Goal: Task Accomplishment & Management: Complete application form

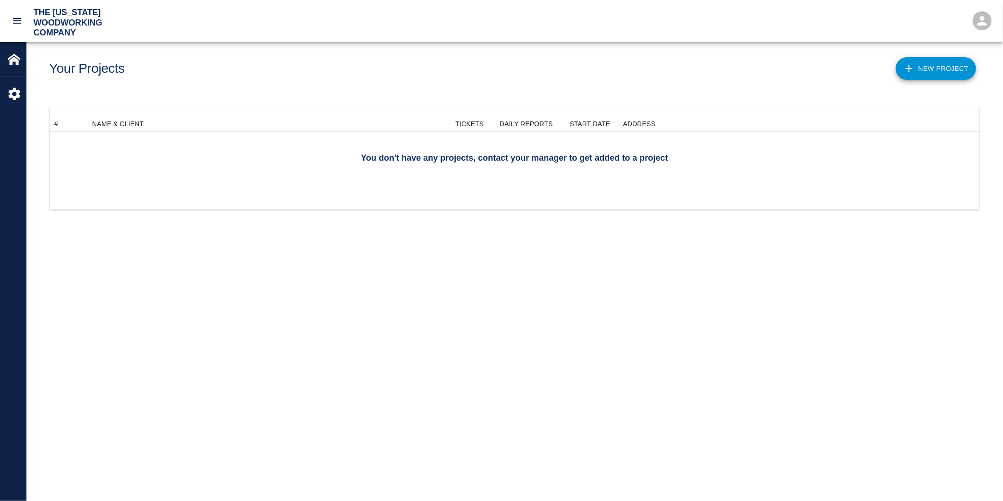
scroll to position [60, 923]
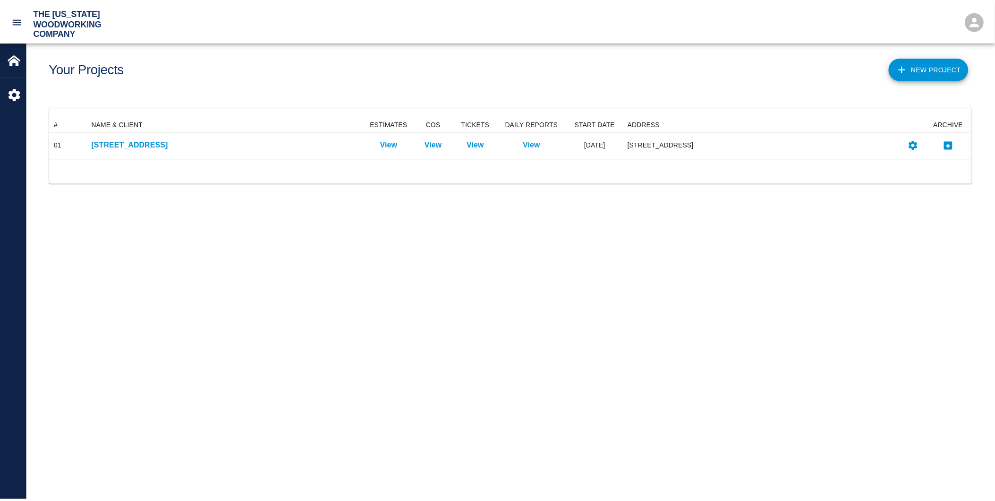
scroll to position [34, 923]
click at [263, 266] on main "Your Projects New Project # NAME & CLIENT ESTIMATES COS TICKETS DAILY REPORTS S…" at bounding box center [514, 250] width 976 height 501
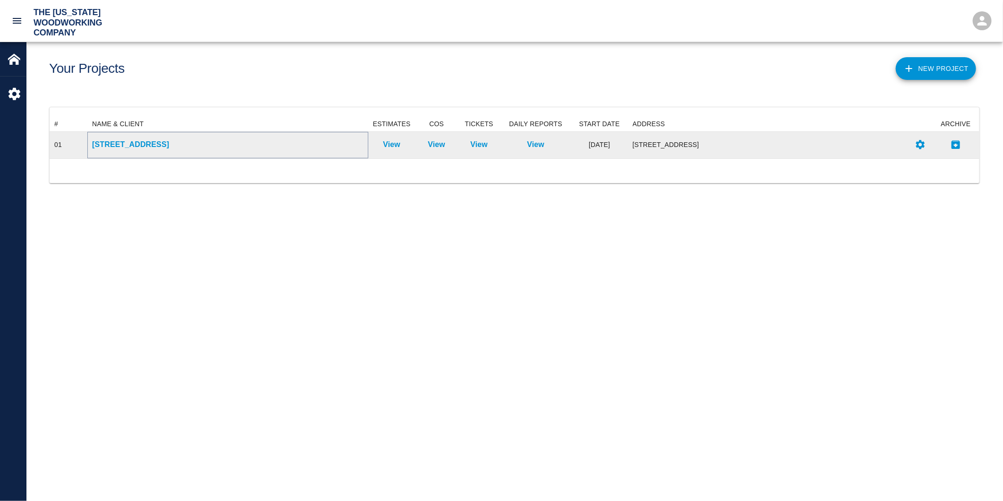
click at [162, 145] on p "111 Mass Ave Renovation" at bounding box center [228, 144] width 272 height 11
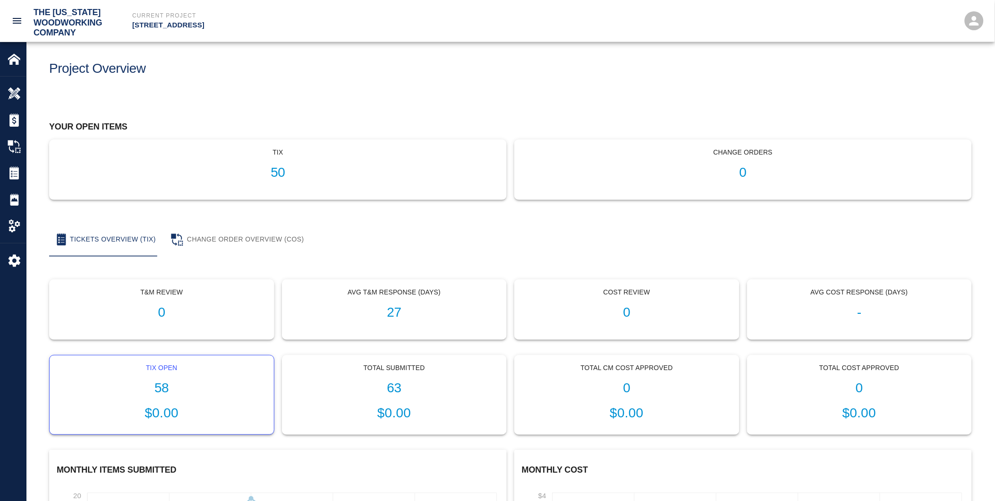
click at [166, 385] on h1 "58" at bounding box center [161, 388] width 209 height 16
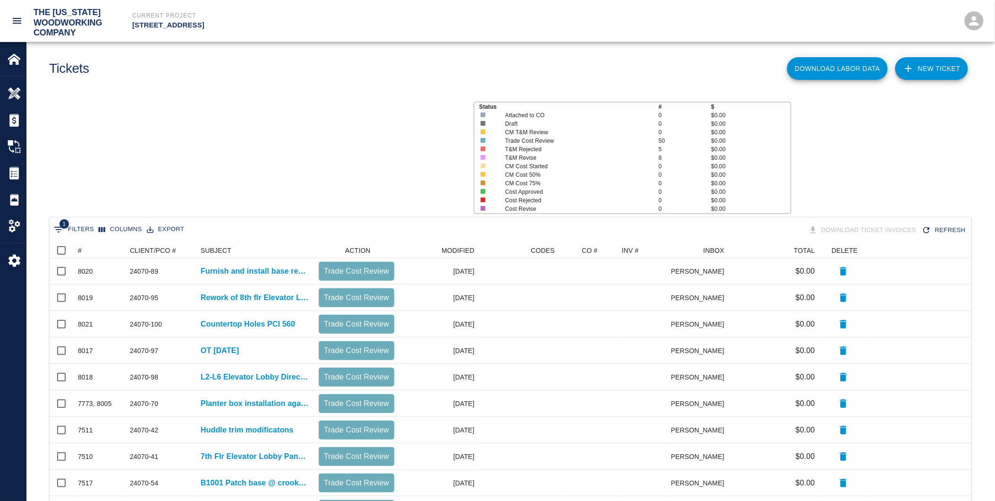
scroll to position [536, 915]
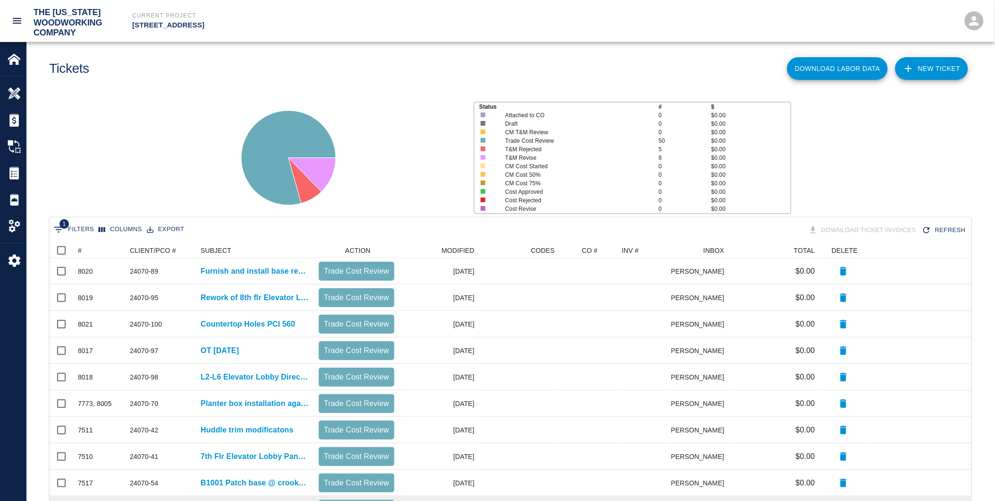
click at [667, 481] on div at bounding box center [644, 483] width 54 height 26
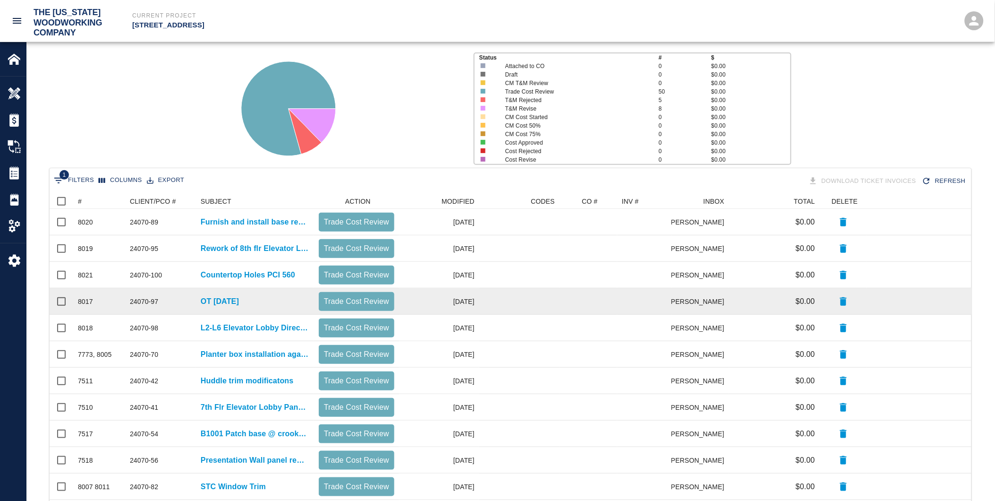
scroll to position [0, 0]
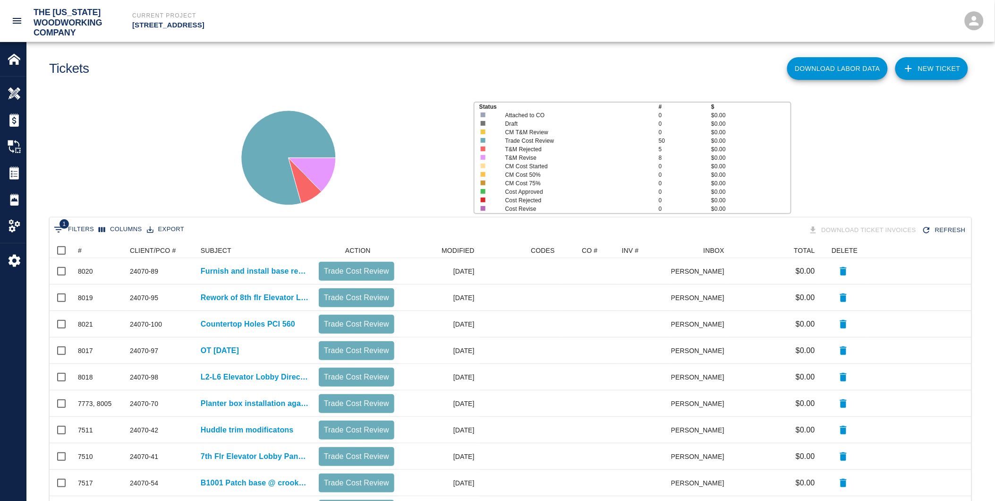
click at [920, 70] on link "NEW TICKET" at bounding box center [932, 68] width 73 height 23
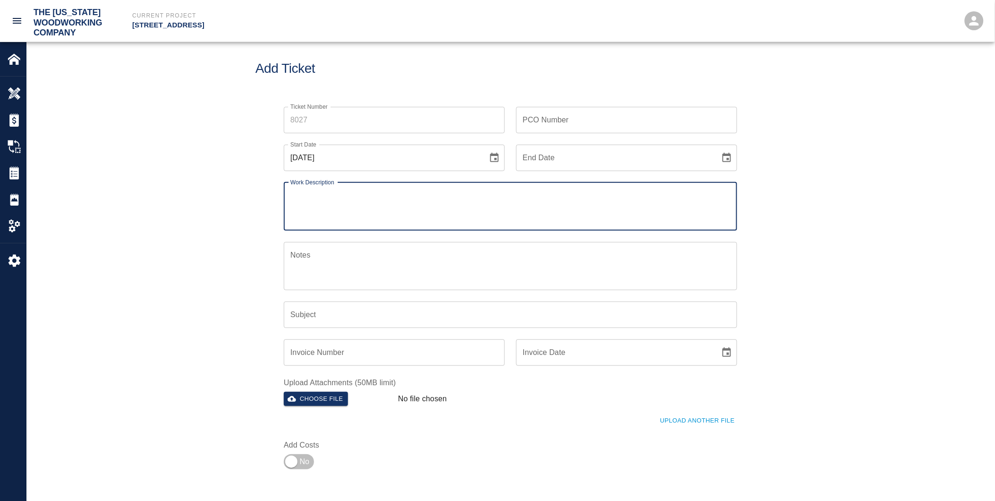
click at [294, 121] on input "Ticket Number" at bounding box center [394, 120] width 221 height 26
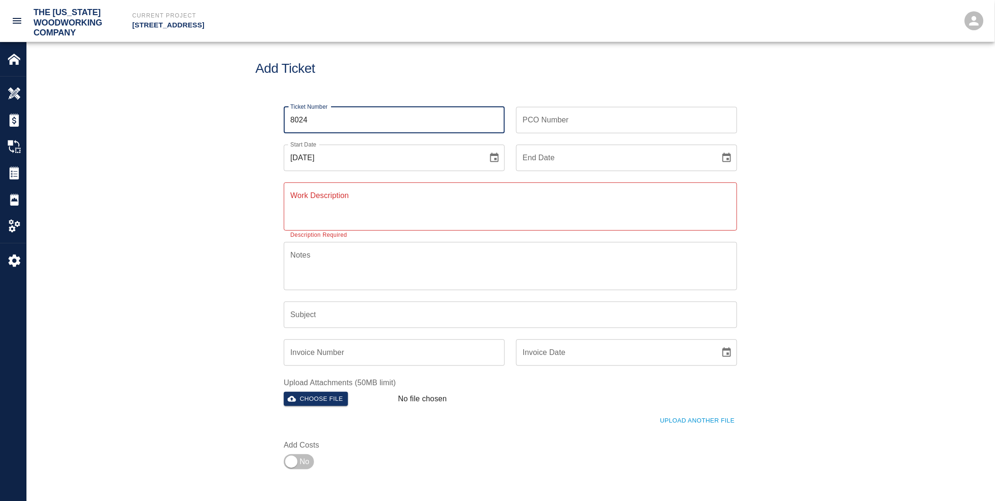
type input "8024"
click at [530, 122] on div "PCO Number PCO Number" at bounding box center [626, 120] width 221 height 26
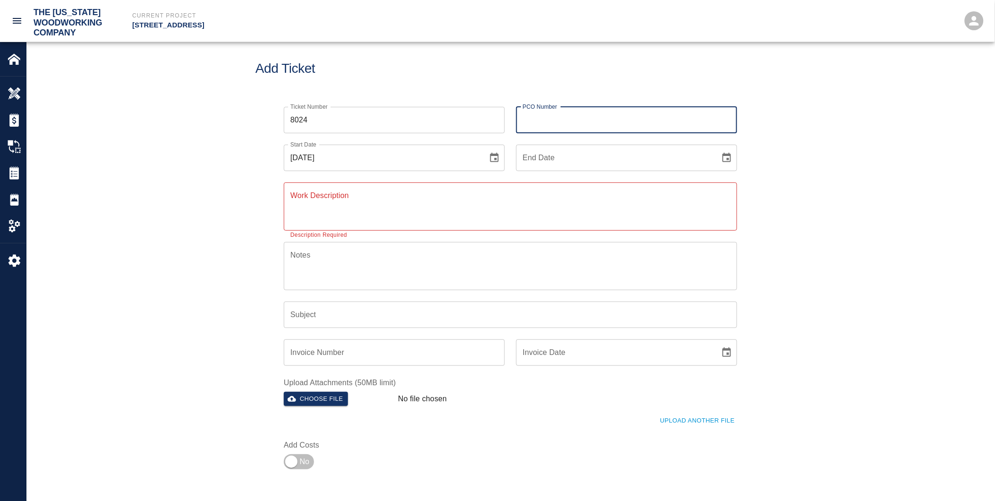
click at [530, 122] on input "PCO Number" at bounding box center [626, 120] width 221 height 26
type input "24070-100"
type input "08/07/2025"
type input "Countertop Holes PCI 560"
drag, startPoint x: 548, startPoint y: 120, endPoint x: 573, endPoint y: 120, distance: 25.0
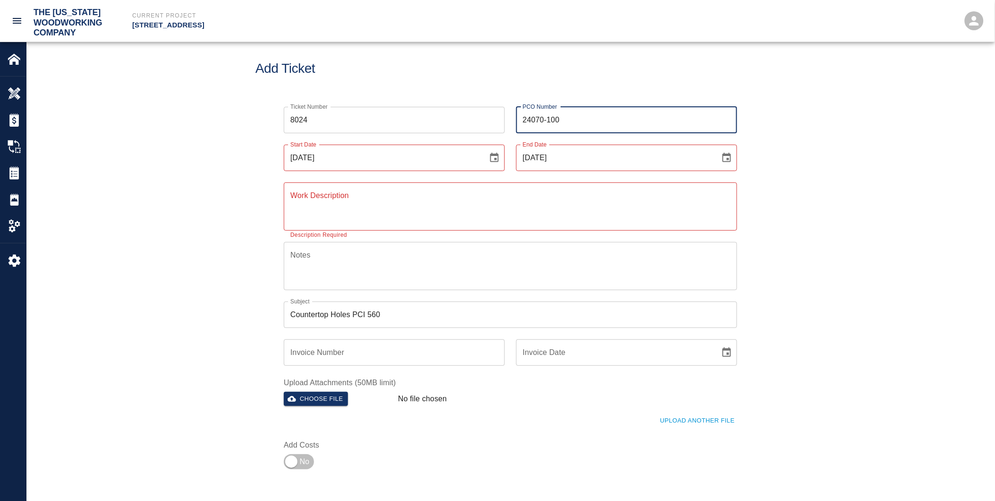
click at [573, 120] on input "24070-100" at bounding box center [626, 120] width 221 height 26
type input "24070-76"
click at [357, 156] on input "08/13/2025" at bounding box center [382, 158] width 197 height 26
drag, startPoint x: 290, startPoint y: 156, endPoint x: 298, endPoint y: 158, distance: 8.2
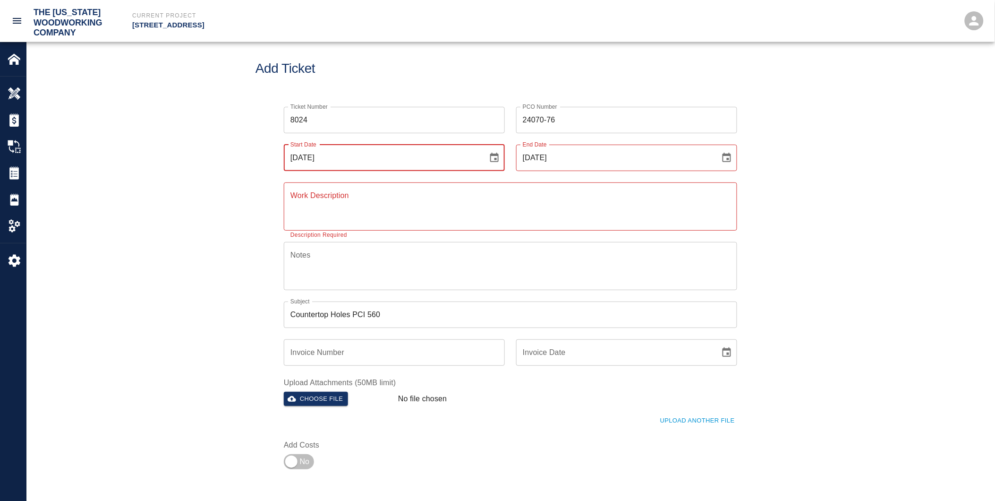
click at [298, 158] on input "08/13/2025" at bounding box center [382, 158] width 197 height 26
click at [299, 156] on input "08/13/2025" at bounding box center [382, 158] width 197 height 26
click at [298, 154] on input "08/13/2025" at bounding box center [382, 158] width 197 height 26
click at [308, 157] on input "07/13/2025" at bounding box center [382, 158] width 197 height 26
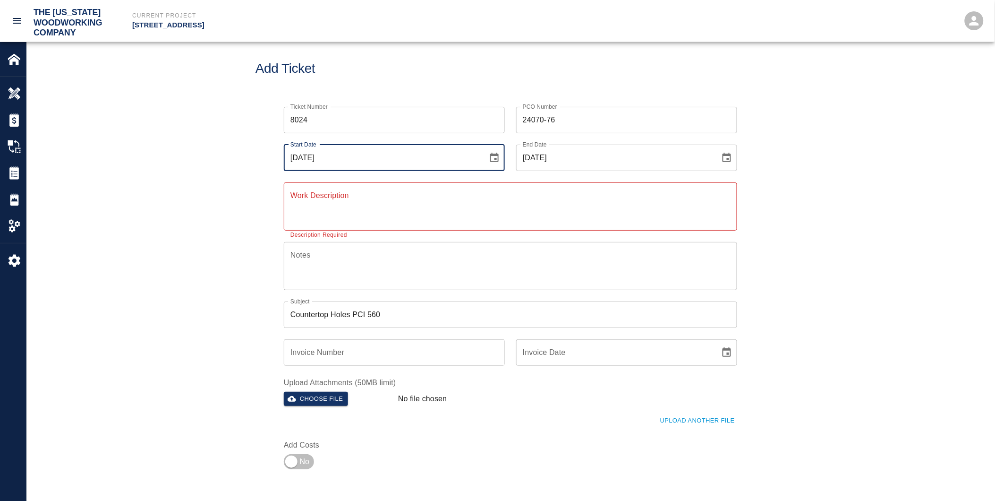
drag, startPoint x: 304, startPoint y: 156, endPoint x: 309, endPoint y: 156, distance: 5.2
click at [309, 156] on input "07/13/2025" at bounding box center [382, 158] width 197 height 26
type input "07/24/2025"
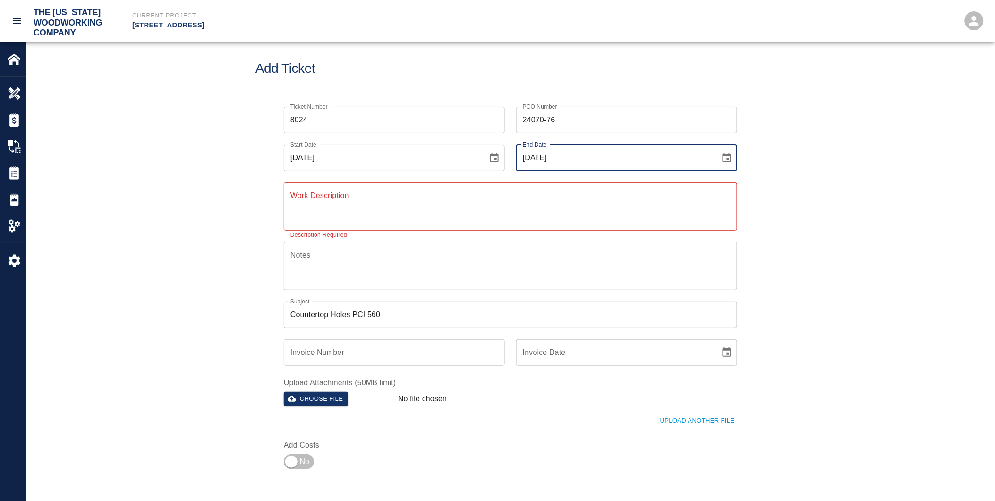
click at [527, 157] on input "08/07/2025" at bounding box center [614, 158] width 197 height 26
drag, startPoint x: 536, startPoint y: 156, endPoint x: 542, endPoint y: 156, distance: 6.2
click at [542, 156] on input "07/07/2025" at bounding box center [614, 158] width 197 height 26
type input "07/24/2025"
click at [319, 204] on textarea "Work Description" at bounding box center [511, 206] width 440 height 33
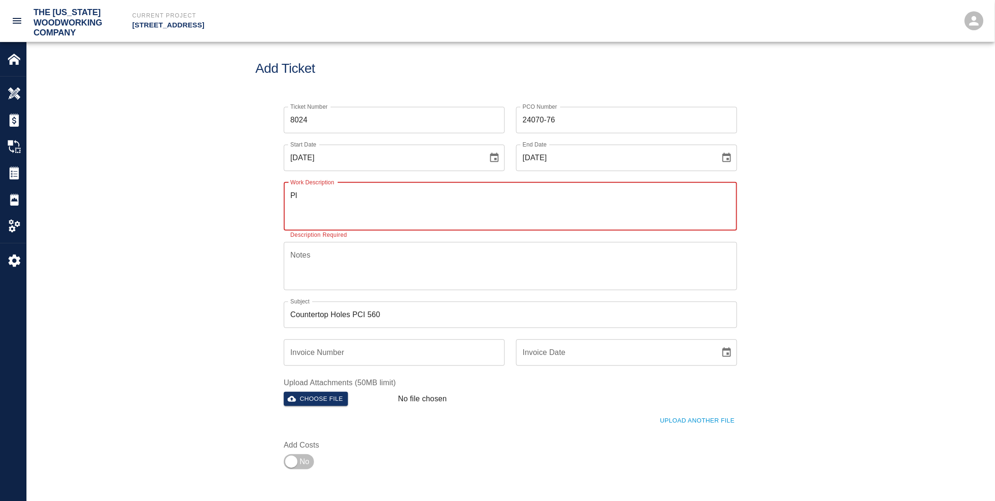
type textarea "P"
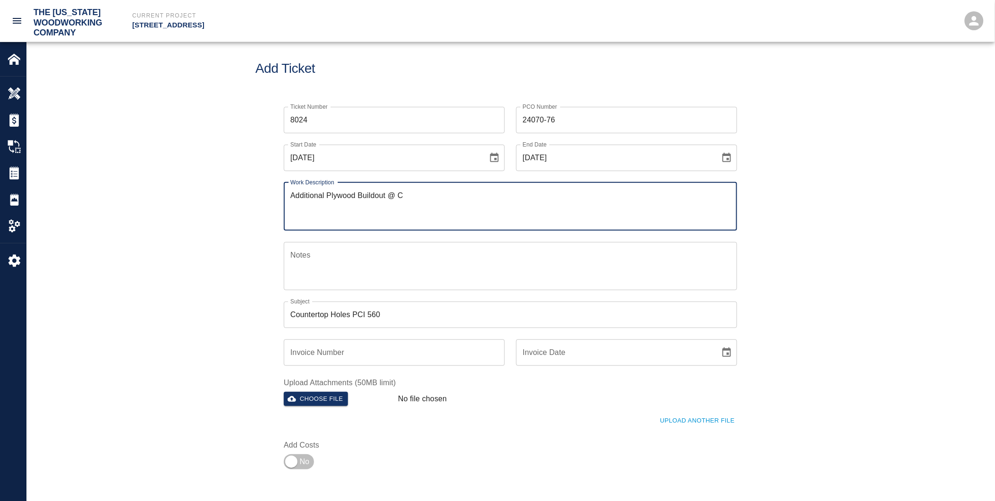
click at [407, 197] on textarea "Additional Plywood Buildout @ C" at bounding box center [511, 206] width 440 height 33
click at [582, 208] on textarea "Additional Plywood Buildout @ Column L13" at bounding box center [511, 206] width 440 height 33
drag, startPoint x: 433, startPoint y: 195, endPoint x: 301, endPoint y: 192, distance: 132.3
click at [277, 198] on div "Work Description Additional Plywood Buildout @ Column L13 x Work Description" at bounding box center [505, 201] width 465 height 60
type textarea "Additional Plywood Buildout @ Column L13"
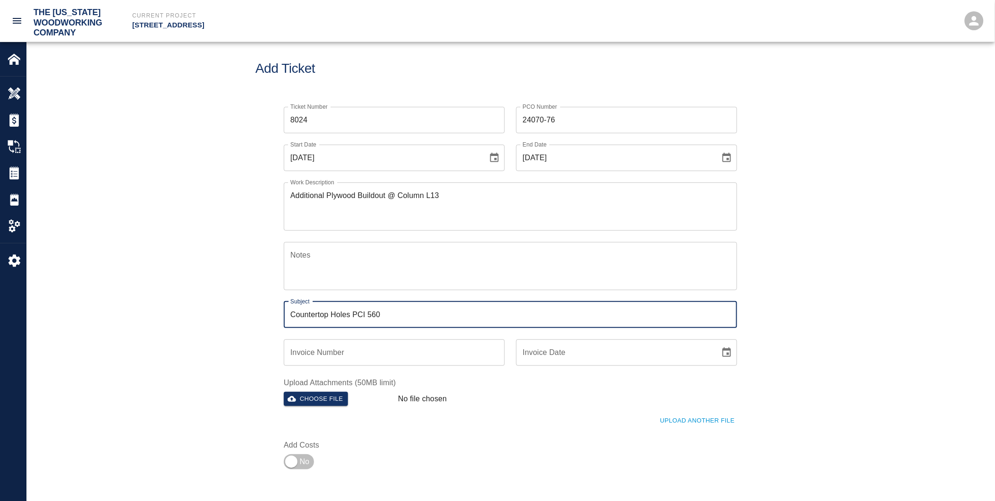
drag, startPoint x: 375, startPoint y: 314, endPoint x: 282, endPoint y: 315, distance: 92.1
click at [273, 314] on div "Subject Countertop Holes PCI 560 Subject" at bounding box center [505, 309] width 465 height 38
paste input "Additional Plywood Buildout @ Column L13"
type input "Additional Plywood Buildout @ Column L13"
click at [211, 224] on div "Ticket Number 8024 Ticket Number PCO Number 24070-76 PCO Number Start Date 07/2…" at bounding box center [510, 295] width 968 height 401
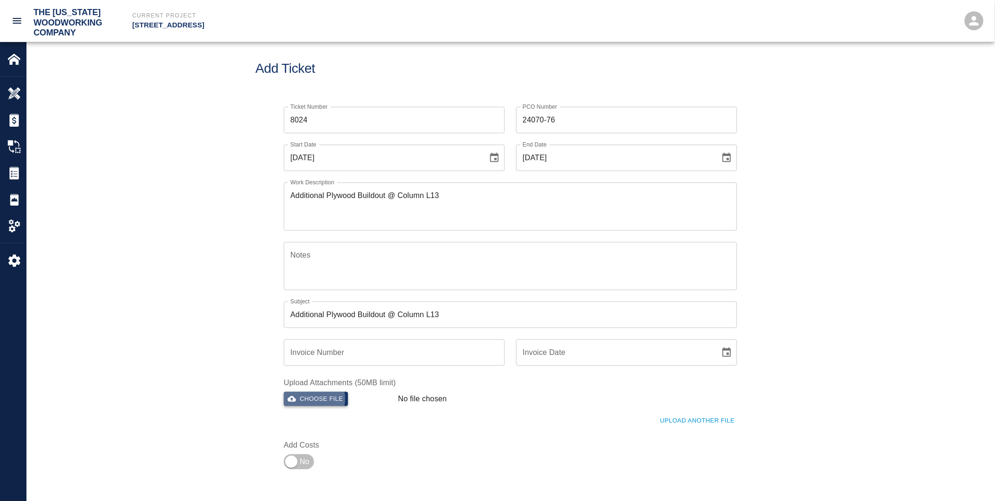
click at [306, 398] on button "Choose file" at bounding box center [316, 399] width 64 height 15
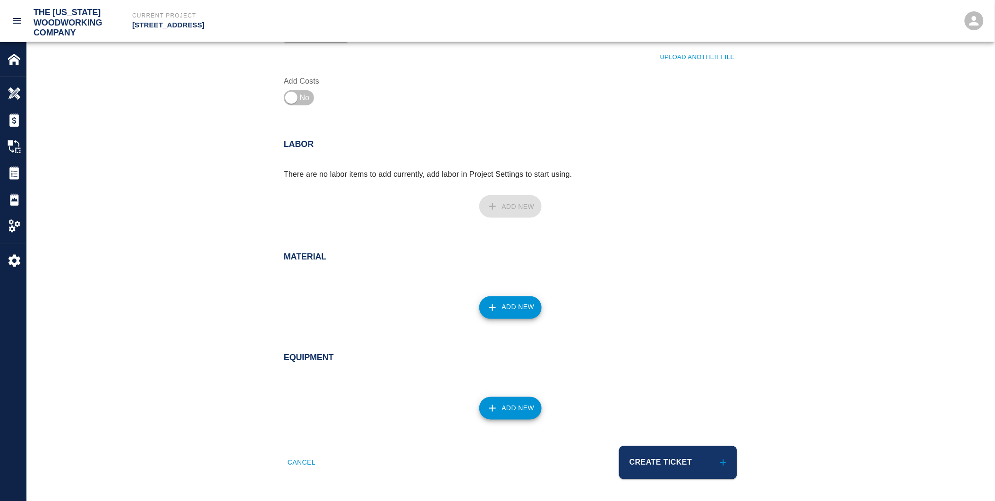
scroll to position [365, 0]
click at [664, 460] on button "Create Ticket" at bounding box center [678, 461] width 118 height 33
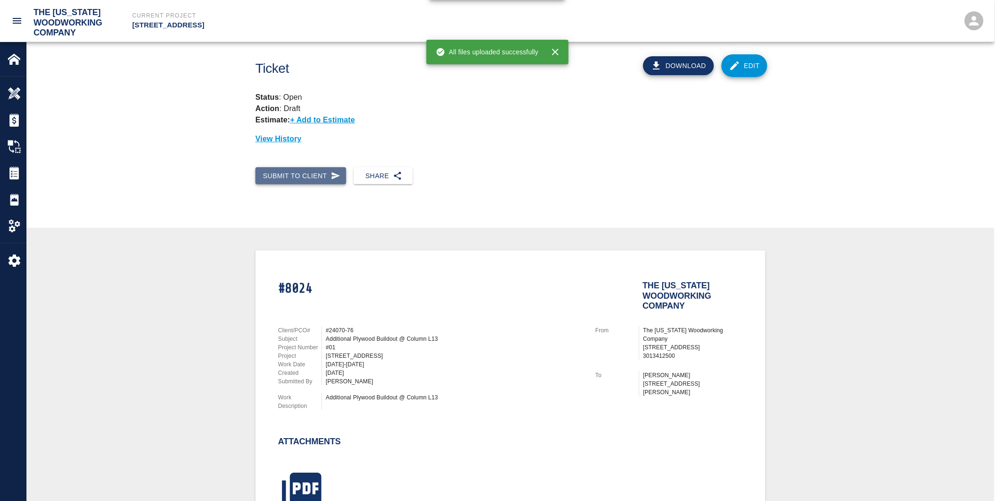
click at [308, 177] on button "Submit to Client" at bounding box center [301, 175] width 91 height 17
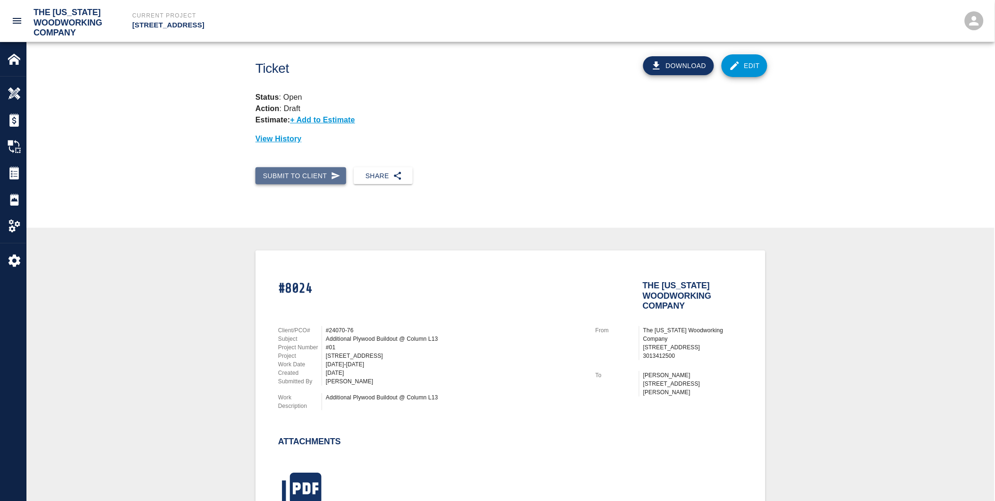
click at [308, 174] on button "Submit to Client" at bounding box center [301, 175] width 91 height 17
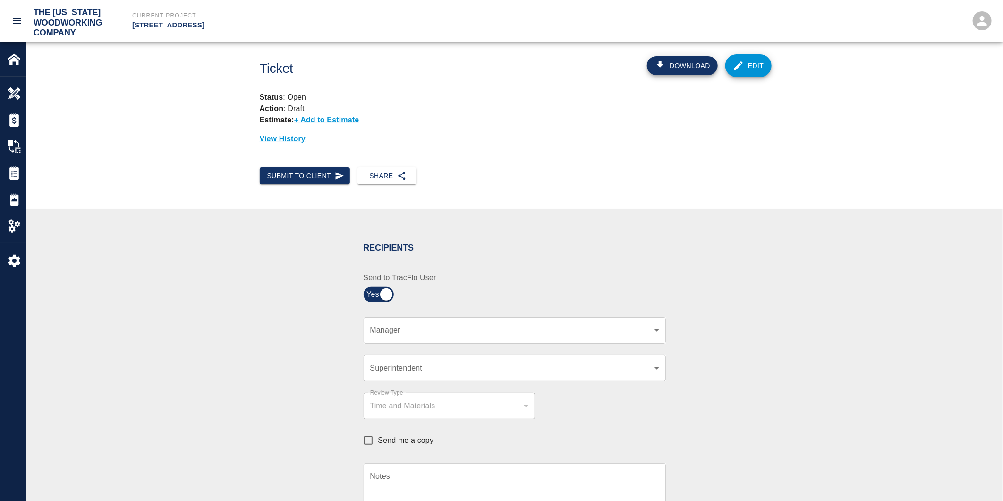
click at [395, 330] on body "The Washington Woodworking Company Current Project 111 Mass Ave Renovation Home…" at bounding box center [501, 250] width 1003 height 501
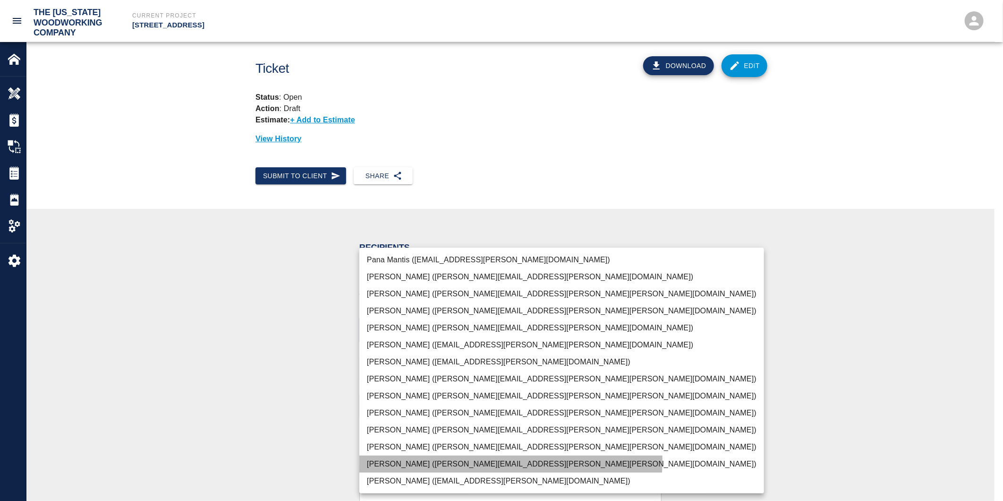
click at [407, 460] on li "JP Brennan (john.brennan@whiting-turner.com)" at bounding box center [561, 463] width 405 height 17
type input "f2151df9-a33d-4239-98b3-85d2c5195f79"
click at [405, 460] on li "JP Brennan (john.brennan@whiting-turner.com)" at bounding box center [561, 463] width 405 height 17
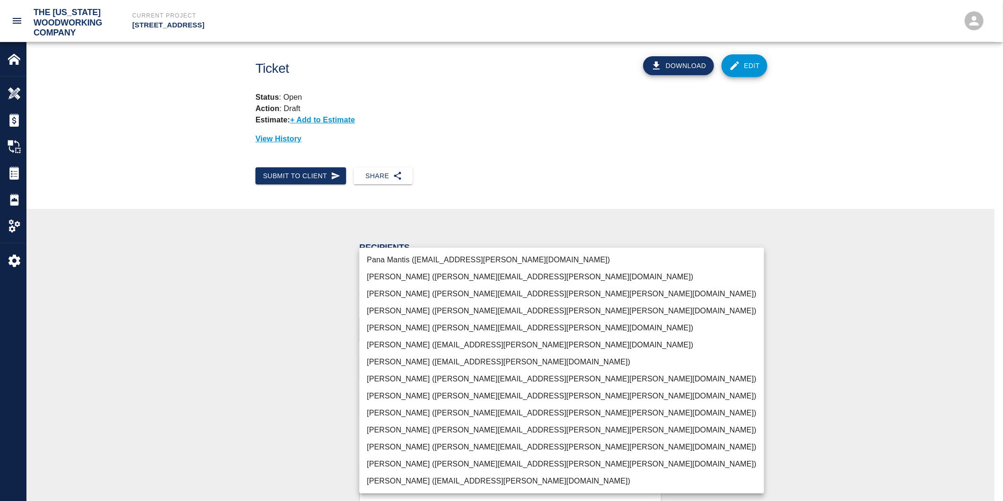
click at [199, 319] on div at bounding box center [501, 250] width 1003 height 501
click at [200, 319] on div at bounding box center [501, 250] width 1003 height 501
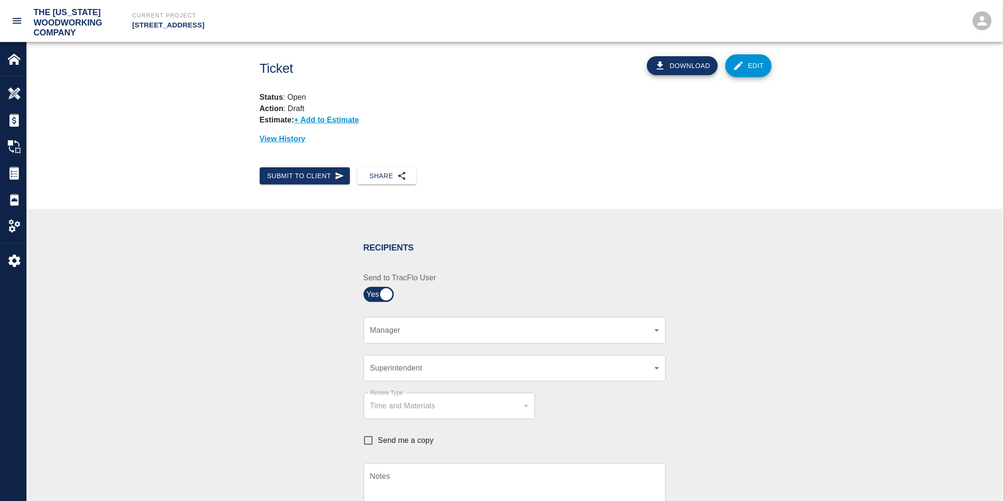
click at [386, 328] on body "The Washington Woodworking Company Current Project 111 Mass Ave Renovation Home…" at bounding box center [501, 250] width 1003 height 501
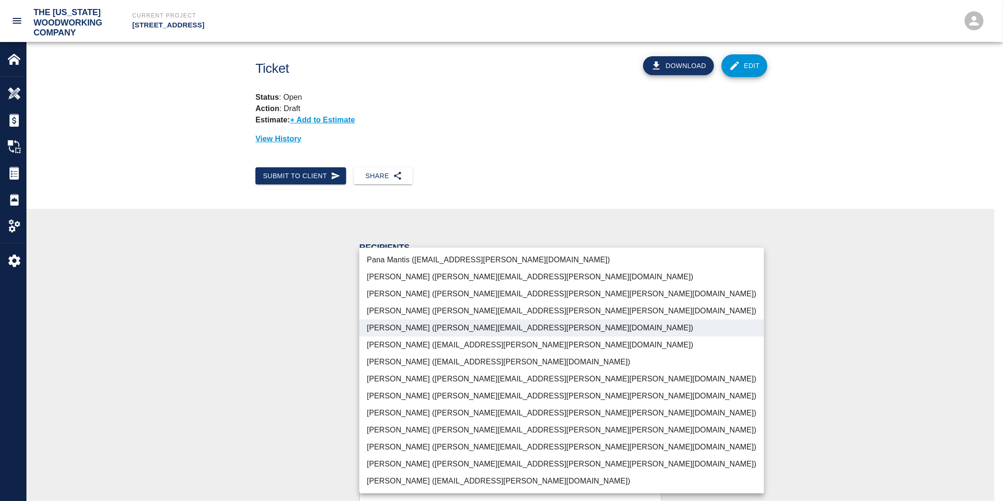
click at [381, 464] on li "JP Brennan (john.brennan@whiting-turner.com)" at bounding box center [561, 463] width 405 height 17
click at [319, 446] on div at bounding box center [501, 250] width 1003 height 501
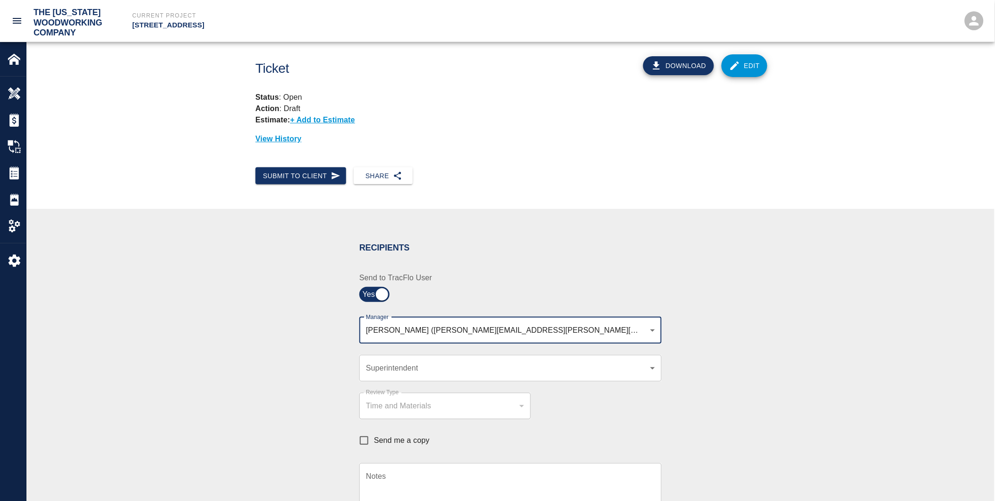
click at [390, 331] on body "The Washington Woodworking Company Current Project 111 Mass Ave Renovation Home…" at bounding box center [497, 250] width 995 height 501
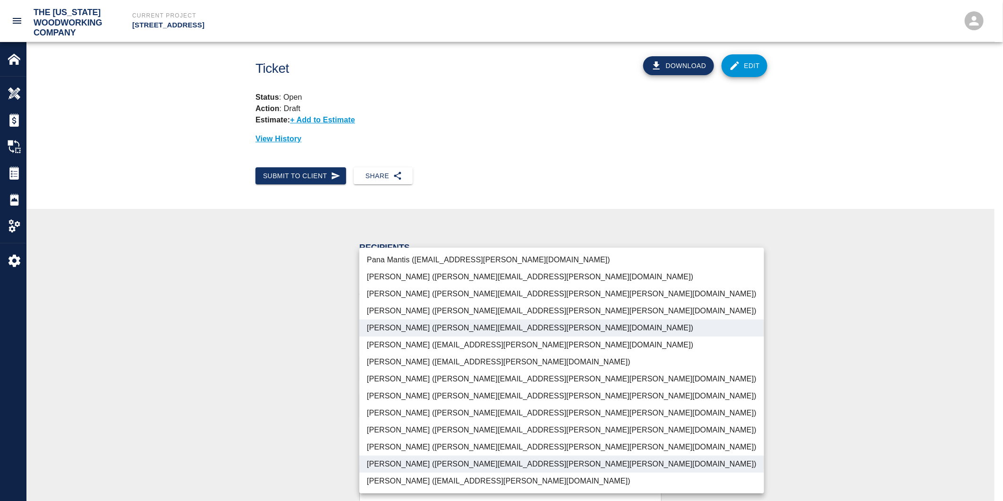
click at [390, 331] on li "Evan Pinetti (evan.pinetti@whiting-turner.com)" at bounding box center [561, 327] width 405 height 17
click at [380, 463] on li "JP Brennan (john.brennan@whiting-turner.com)" at bounding box center [561, 463] width 405 height 17
type input "f2151df9-a33d-4239-98b3-85d2c5195f79"
click at [422, 464] on li "JP Brennan (john.brennan@whiting-turner.com)" at bounding box center [561, 463] width 405 height 17
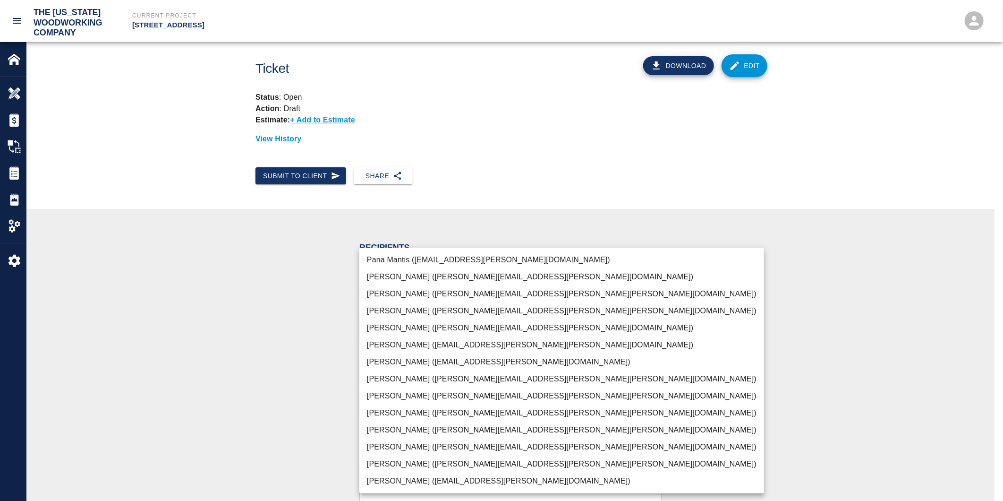
click at [275, 436] on div at bounding box center [501, 250] width 1003 height 501
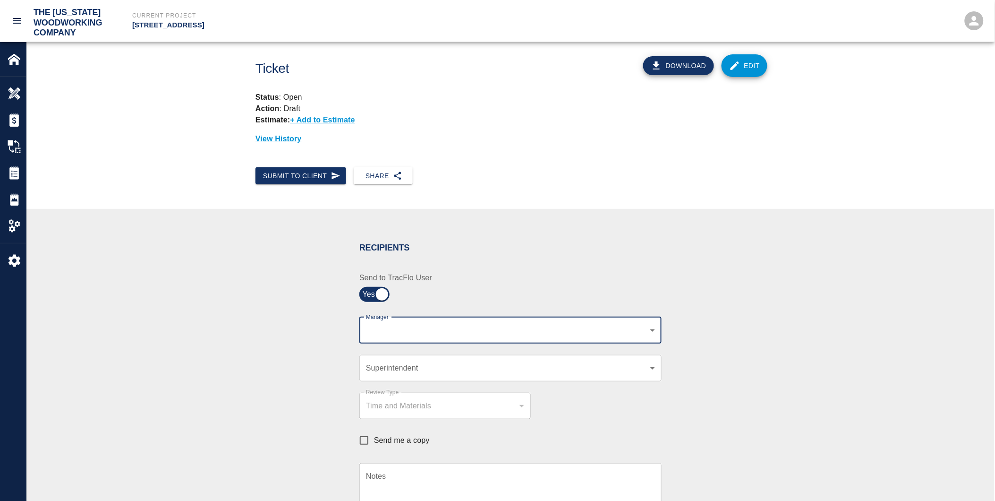
click at [393, 334] on body "The Washington Woodworking Company Current Project 111 Mass Ave Renovation Home…" at bounding box center [497, 250] width 995 height 501
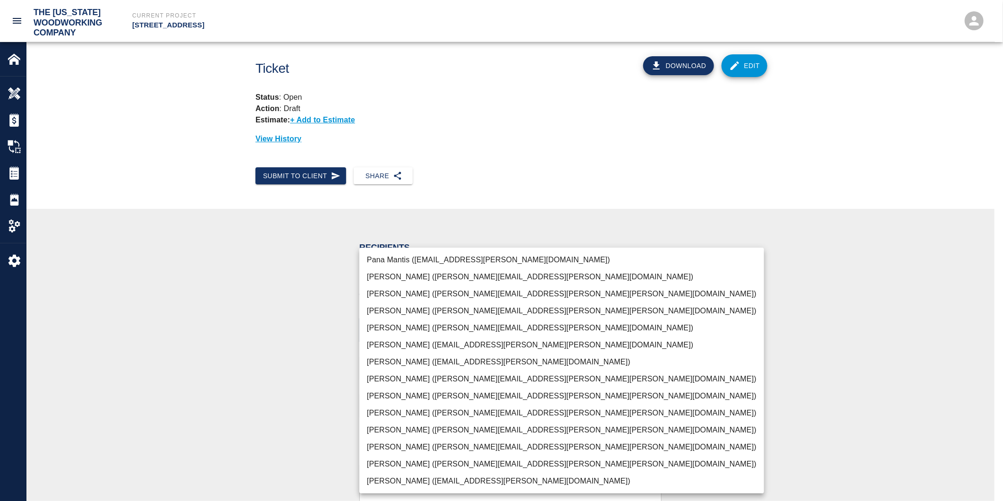
click at [391, 464] on li "JP Brennan (john.brennan@whiting-turner.com)" at bounding box center [561, 463] width 405 height 17
type input "f2151df9-a33d-4239-98b3-85d2c5195f79"
click at [307, 453] on div at bounding box center [501, 250] width 1003 height 501
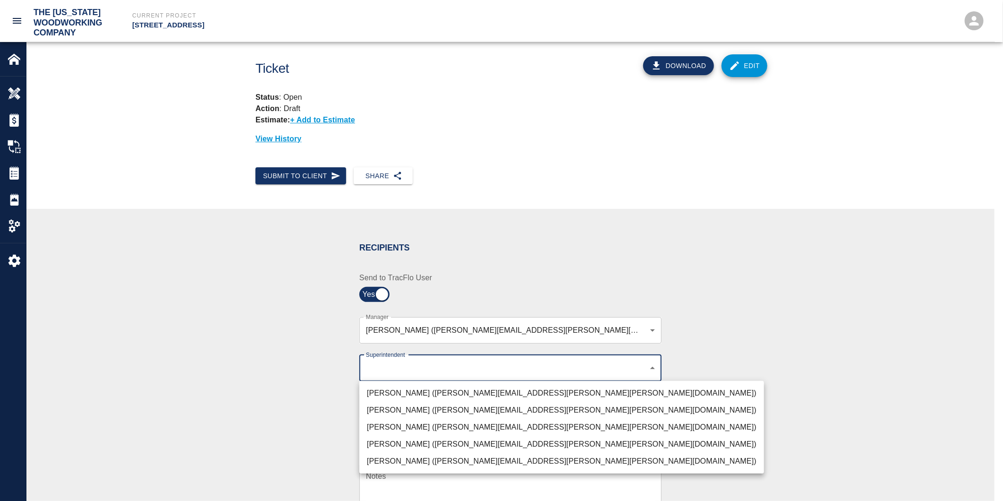
click at [382, 371] on body "The Washington Woodworking Company Current Project 111 Mass Ave Renovation Home…" at bounding box center [501, 250] width 1003 height 501
click at [382, 371] on div at bounding box center [501, 250] width 1003 height 501
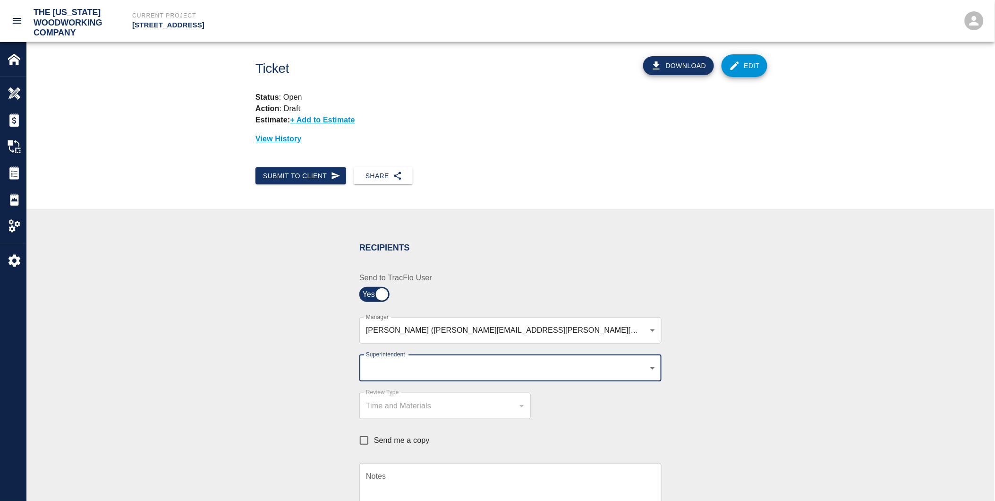
click at [381, 366] on body "The Washington Woodworking Company Current Project 111 Mass Ave Renovation Home…" at bounding box center [497, 250] width 995 height 501
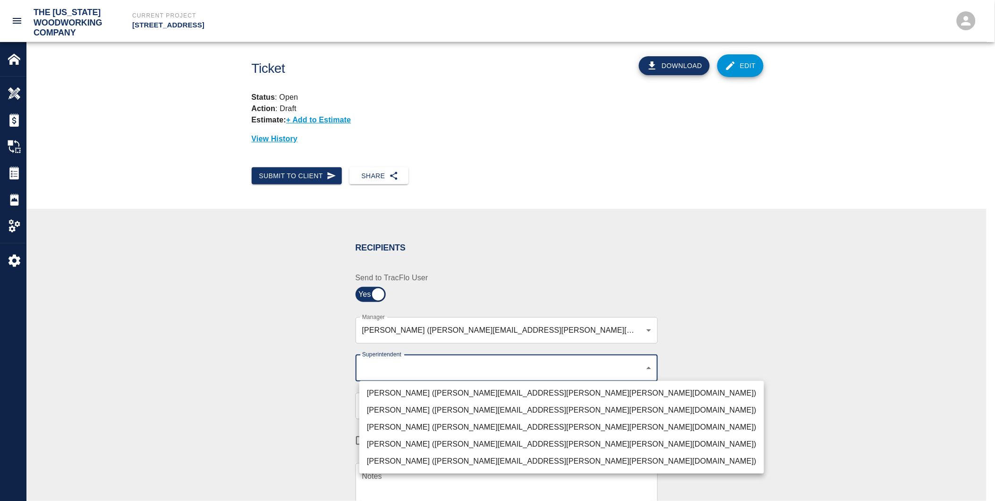
drag, startPoint x: 382, startPoint y: 371, endPoint x: 381, endPoint y: 366, distance: 5.2
click at [381, 366] on div at bounding box center [497, 250] width 995 height 501
click at [379, 369] on body "The Washington Woodworking Company Current Project 111 Mass Ave Renovation Home…" at bounding box center [501, 250] width 1003 height 501
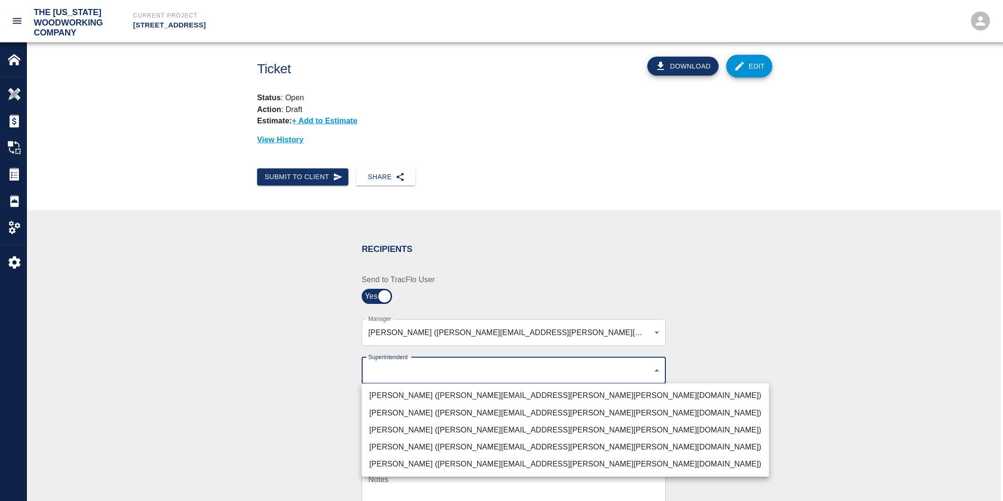
click at [379, 369] on div at bounding box center [501, 250] width 1003 height 501
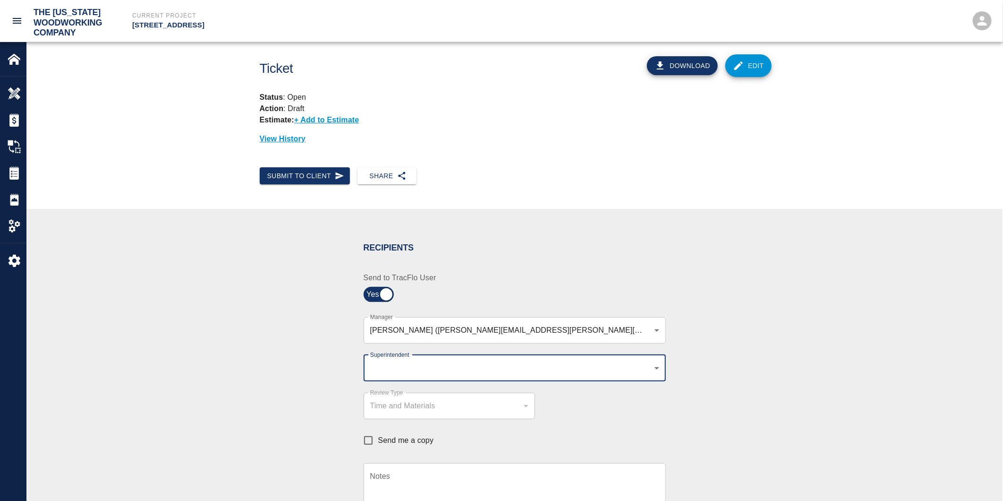
click at [367, 372] on body "The Washington Woodworking Company Current Project 111 Mass Ave Renovation Home…" at bounding box center [501, 250] width 1003 height 501
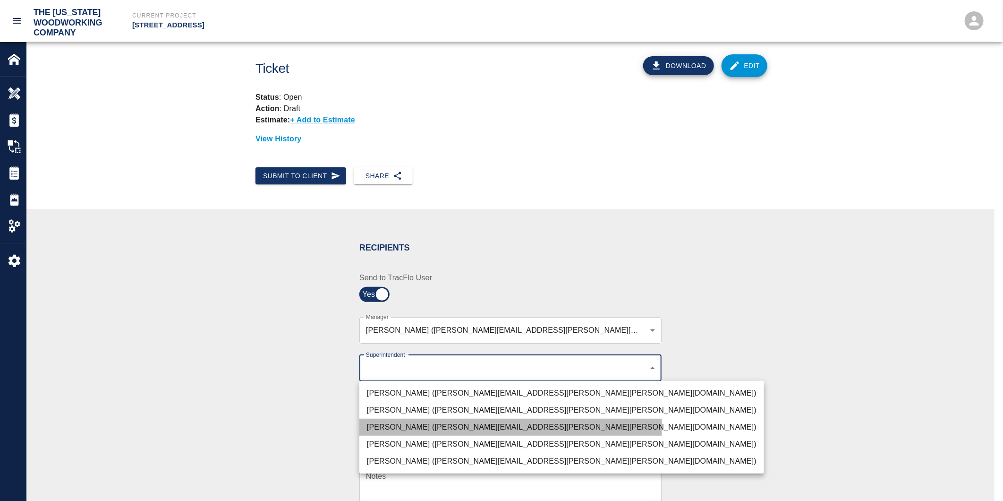
click at [382, 428] on li "Paul Koehler (paul.koehler@whiting-turner.com)" at bounding box center [561, 427] width 405 height 17
type input "32bad40b-bb12-40c1-a9d7-1de55074e5d0"
click at [381, 428] on li "Paul Koehler (paul.koehler@whiting-turner.com)" at bounding box center [561, 427] width 405 height 17
click at [378, 427] on li "Paul Koehler (paul.koehler@whiting-turner.com)" at bounding box center [561, 427] width 405 height 17
type input "32bad40b-bb12-40c1-a9d7-1de55074e5d0"
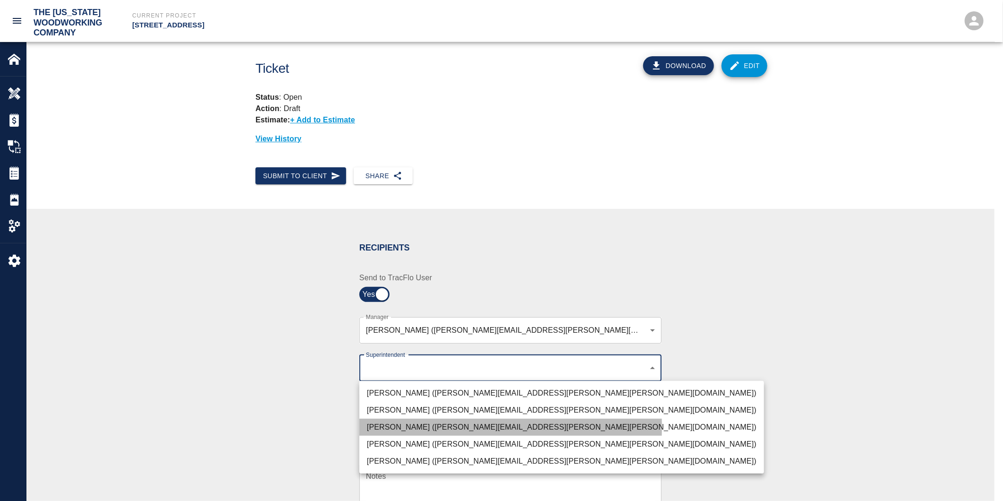
click at [378, 427] on li "Paul Koehler (paul.koehler@whiting-turner.com)" at bounding box center [561, 427] width 405 height 17
drag, startPoint x: 378, startPoint y: 427, endPoint x: 372, endPoint y: 426, distance: 6.2
click at [372, 426] on li "Paul Koehler (paul.koehler@whiting-turner.com)" at bounding box center [561, 427] width 405 height 17
type input "32bad40b-bb12-40c1-a9d7-1de55074e5d0"
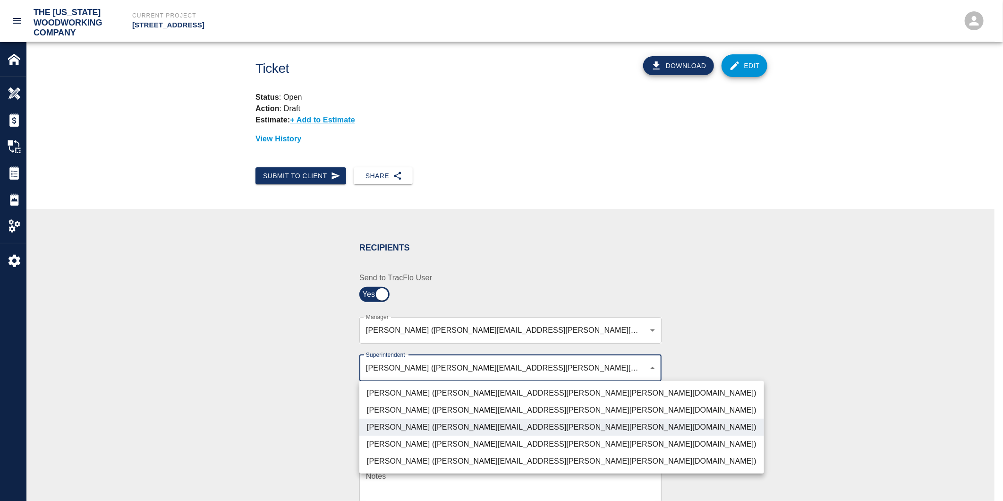
click at [254, 404] on div at bounding box center [501, 250] width 1003 height 501
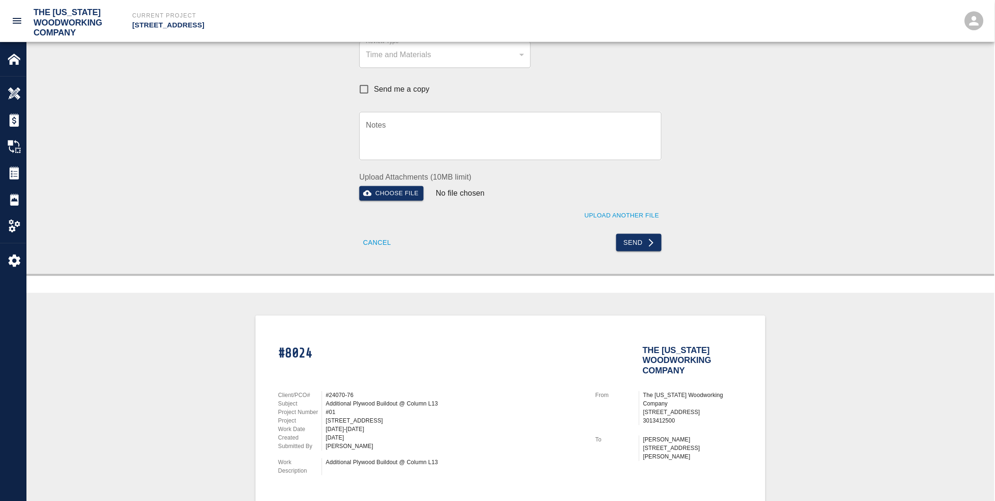
scroll to position [367, 0]
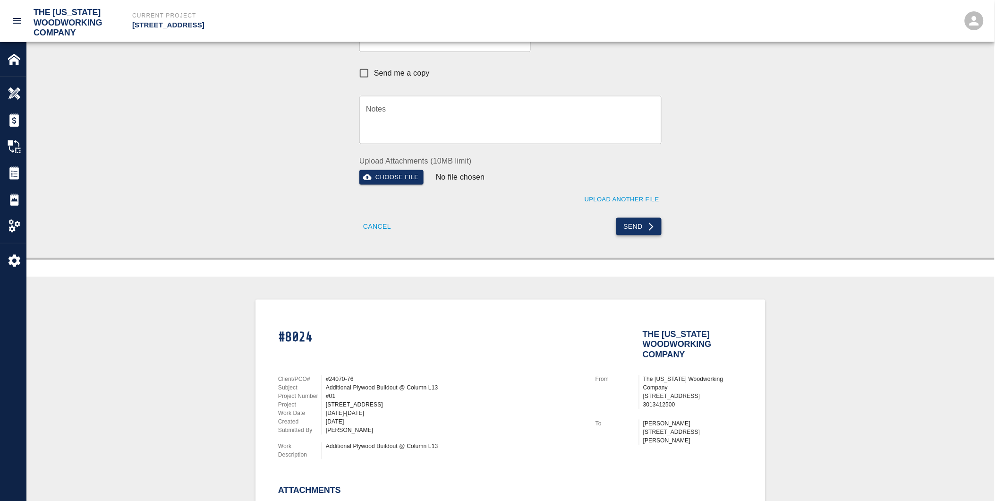
click at [639, 225] on button "Send" at bounding box center [639, 226] width 46 height 17
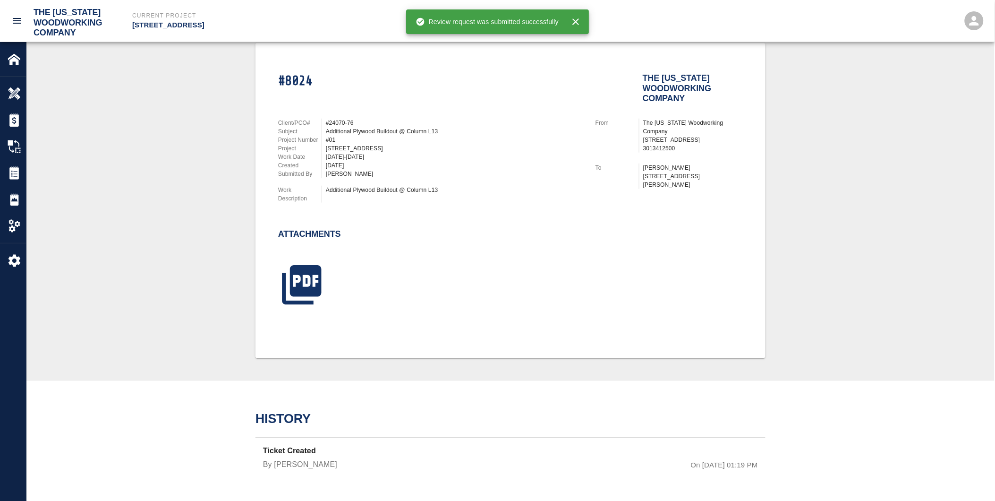
scroll to position [204, 0]
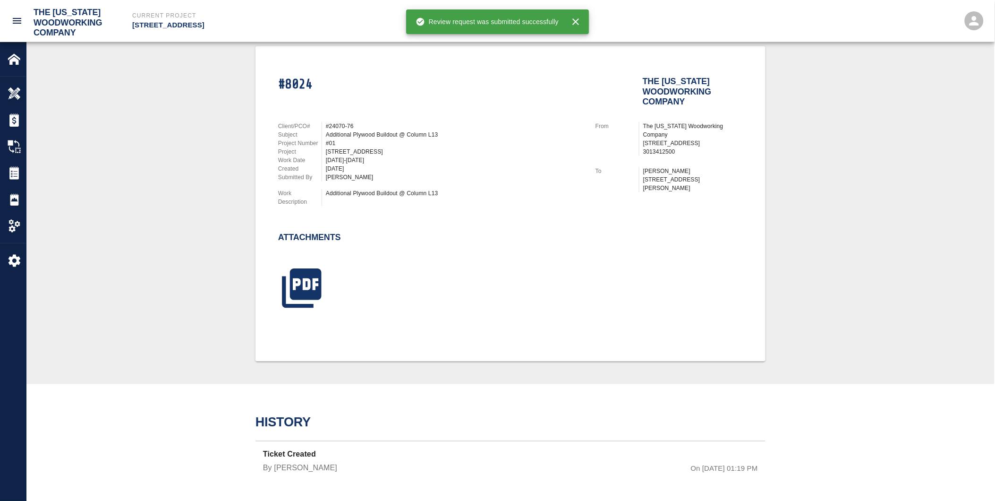
click at [147, 194] on div "#8024 The Washington Woodworking Company Client/PCO# #24070-76 Subject Addition…" at bounding box center [510, 203] width 923 height 315
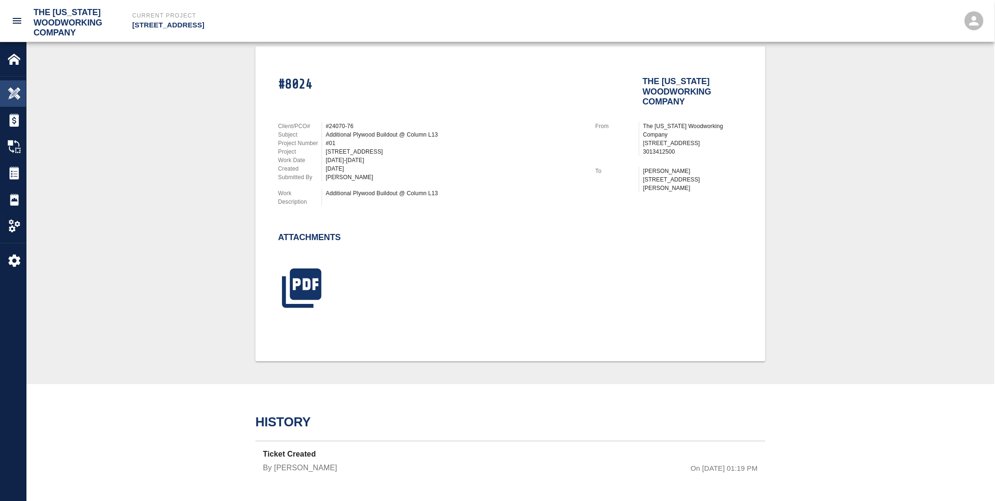
click at [13, 93] on img at bounding box center [14, 93] width 13 height 13
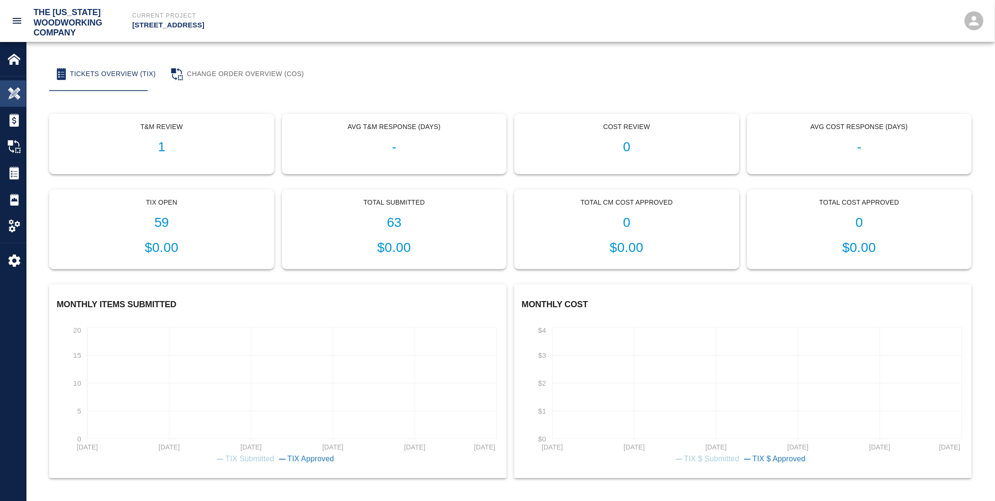
scroll to position [165, 0]
